Goal: Navigation & Orientation: Find specific page/section

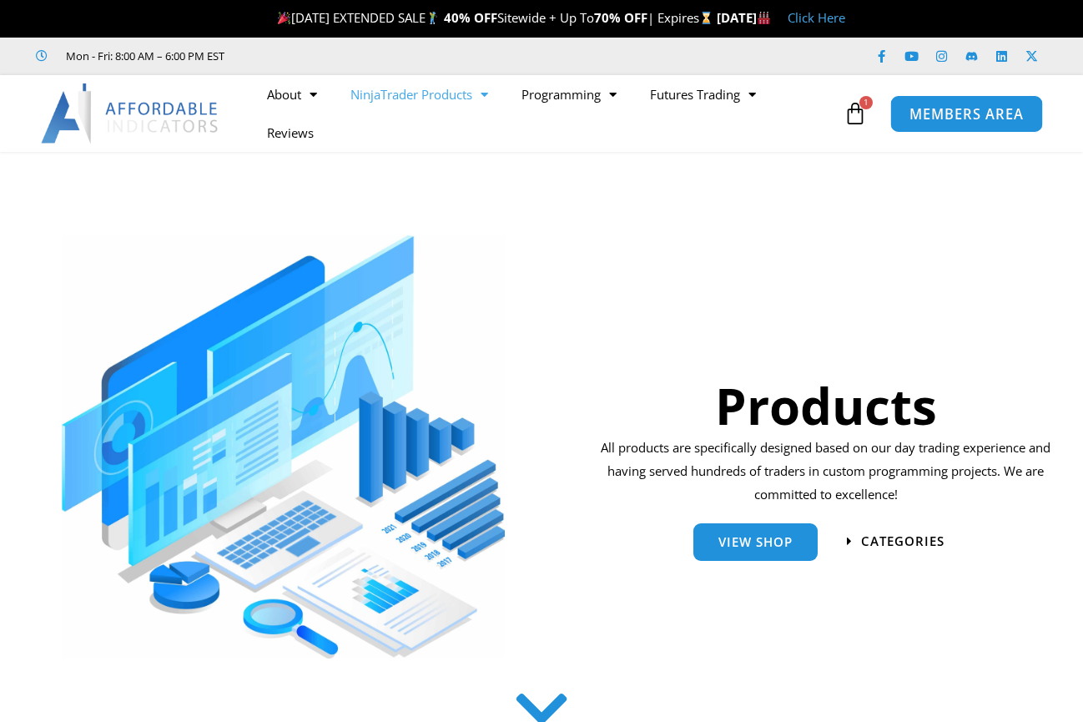
click at [968, 115] on span "MEMBERS AREA" at bounding box center [966, 114] width 114 height 14
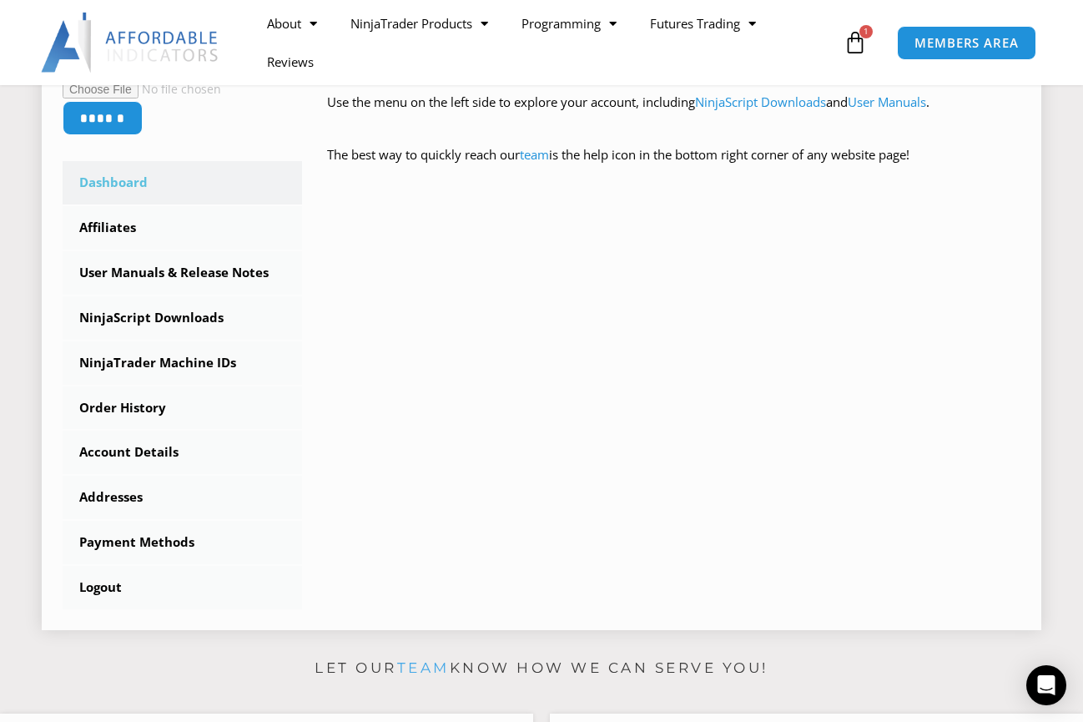
scroll to position [417, 0]
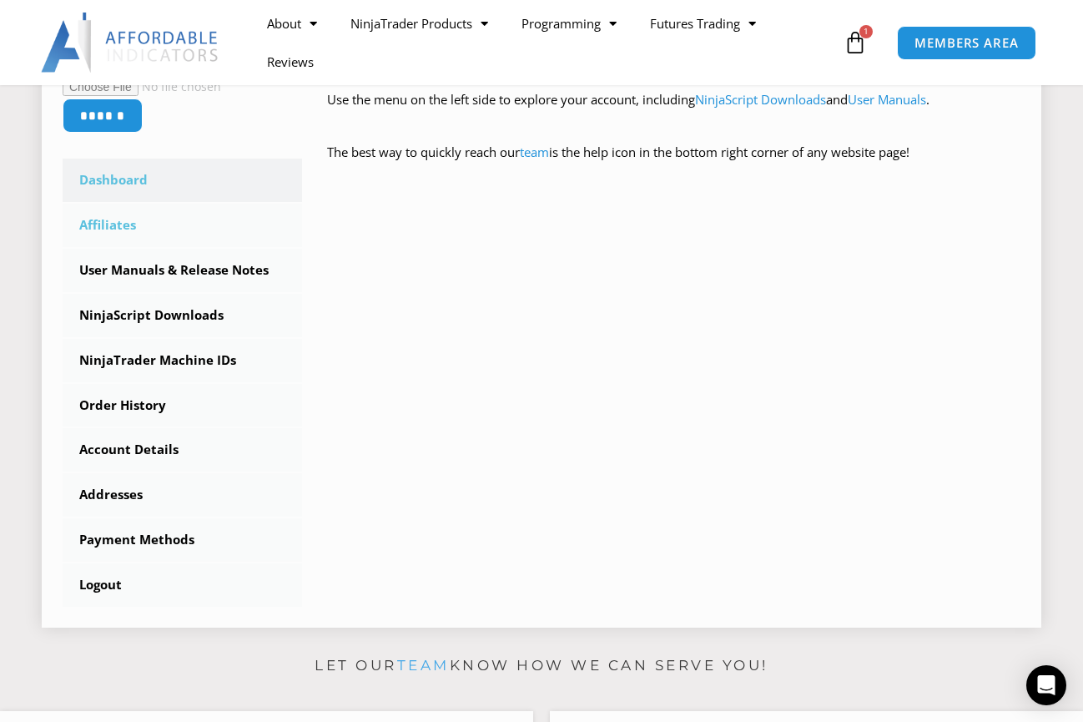
click at [111, 220] on link "Affiliates" at bounding box center [182, 225] width 239 height 43
